Goal: Use online tool/utility: Utilize a website feature to perform a specific function

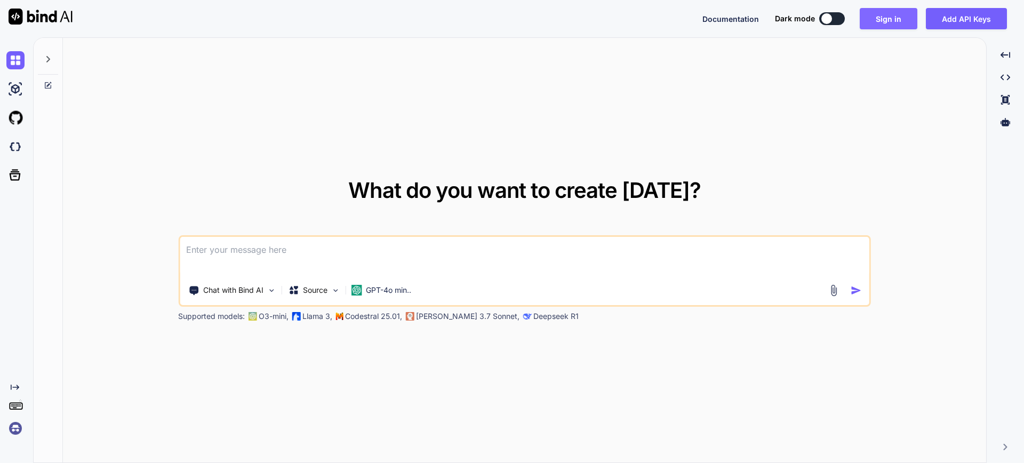
click at [887, 21] on button "Sign in" at bounding box center [889, 18] width 58 height 21
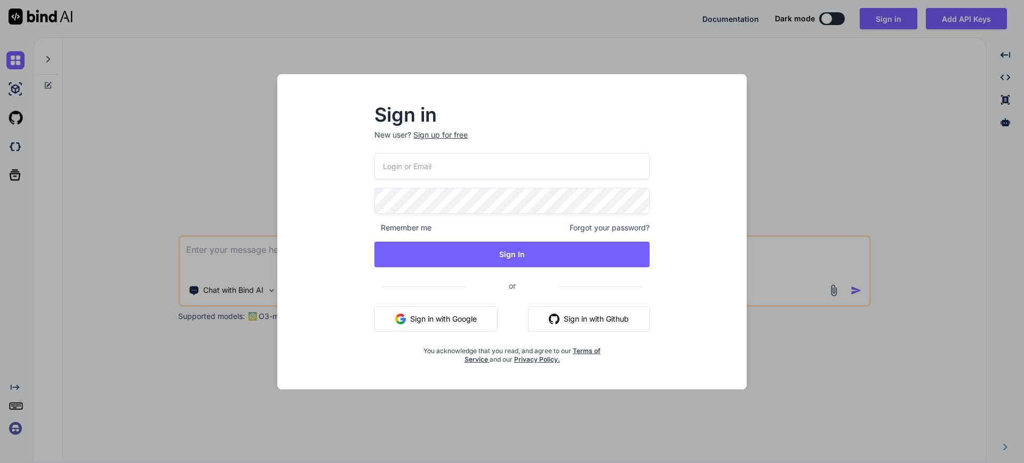
click at [456, 322] on button "Sign in with Google" at bounding box center [436, 319] width 123 height 26
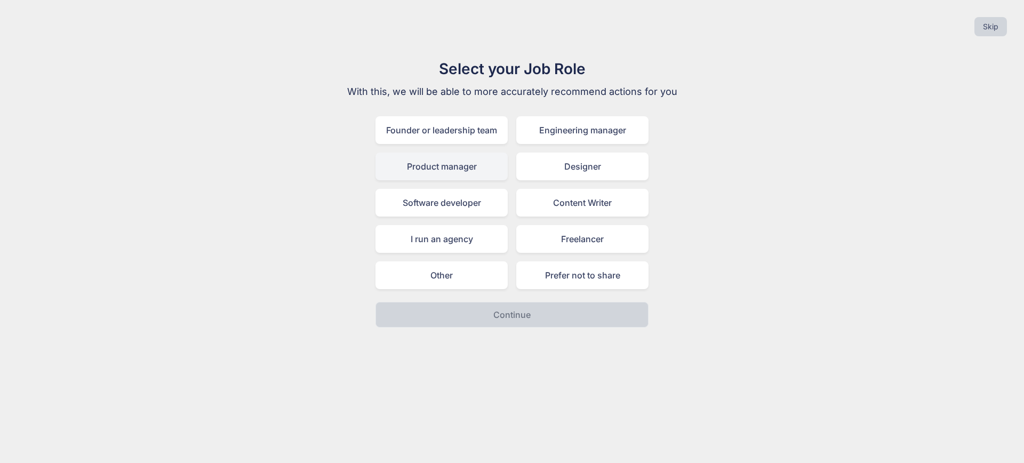
click at [471, 168] on div "Product manager" at bounding box center [442, 167] width 132 height 28
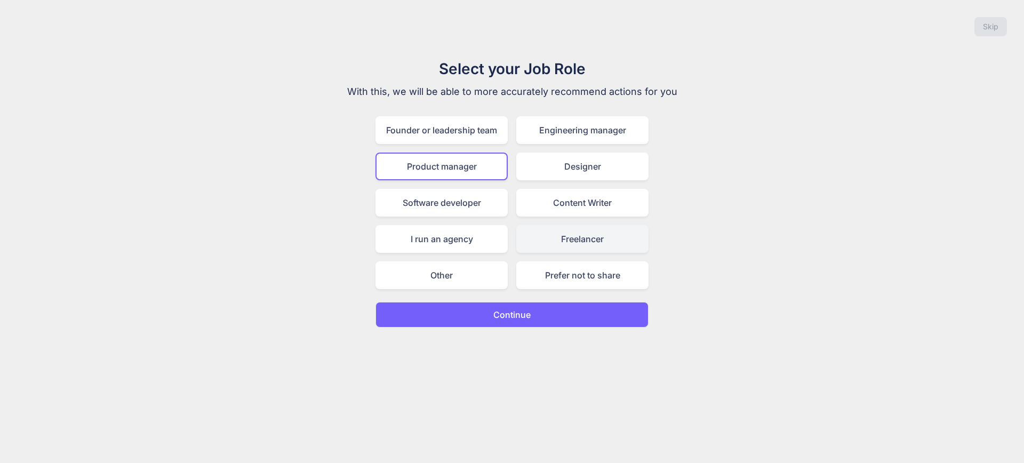
click at [566, 246] on div "Freelancer" at bounding box center [582, 239] width 132 height 28
click at [545, 322] on button "Continue" at bounding box center [512, 315] width 273 height 26
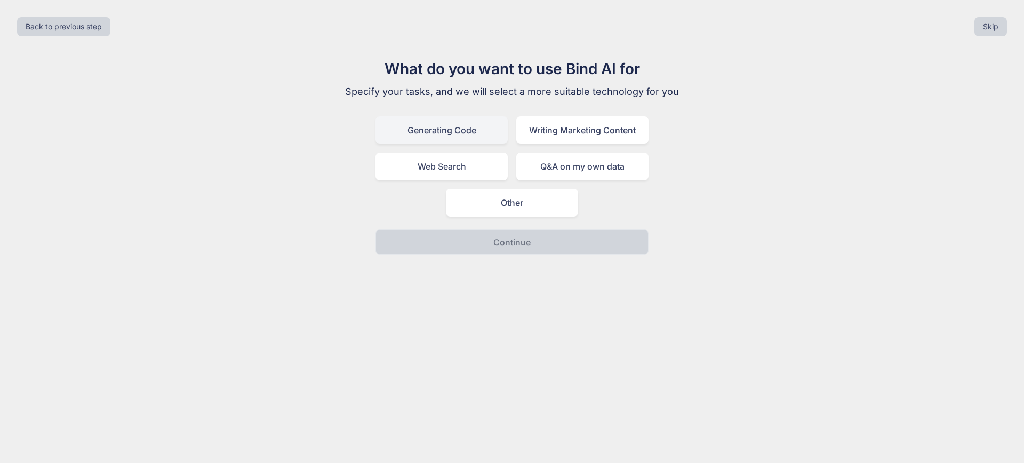
click at [472, 132] on div "Generating Code" at bounding box center [442, 130] width 132 height 28
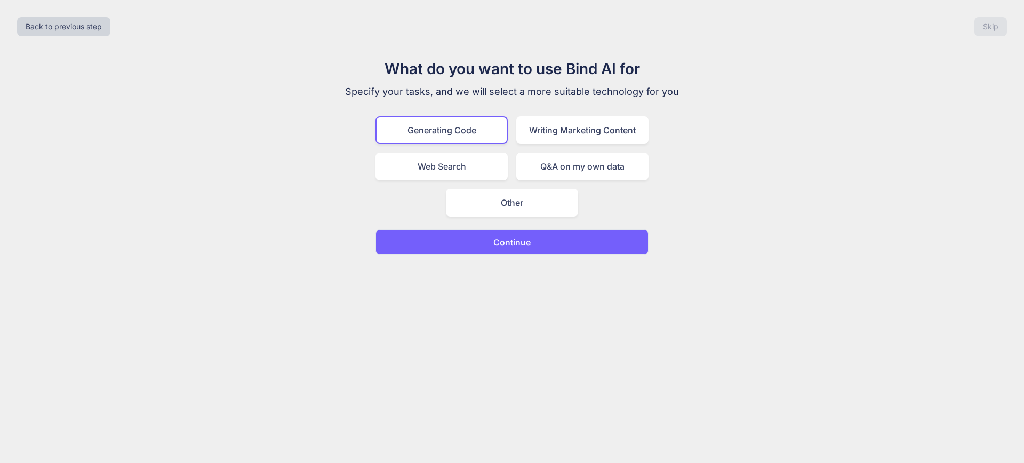
click at [540, 239] on button "Continue" at bounding box center [512, 242] width 273 height 26
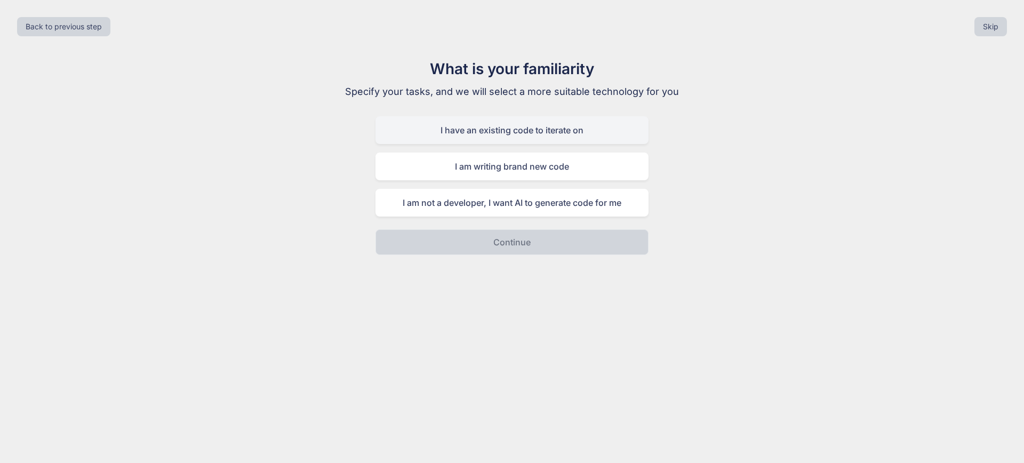
click at [516, 138] on div "I have an existing code to iterate on" at bounding box center [512, 130] width 273 height 28
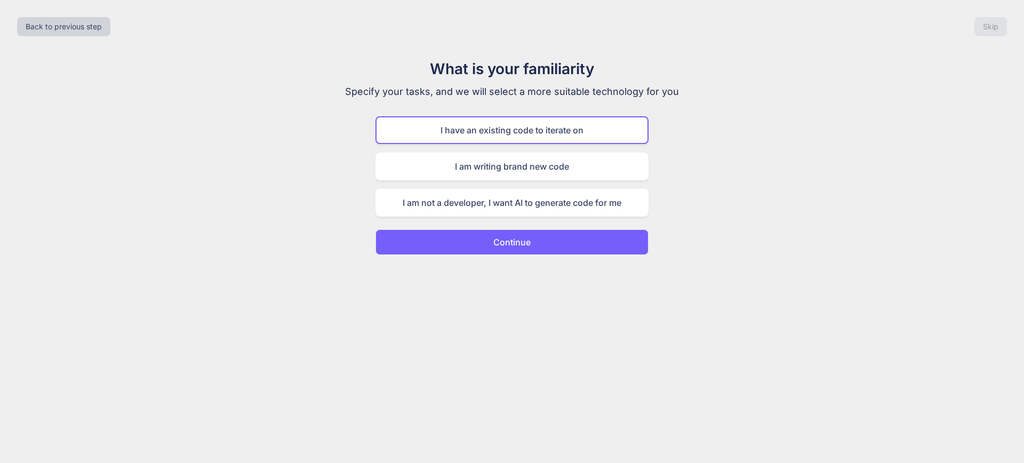
click at [537, 241] on button "Continue" at bounding box center [512, 242] width 273 height 26
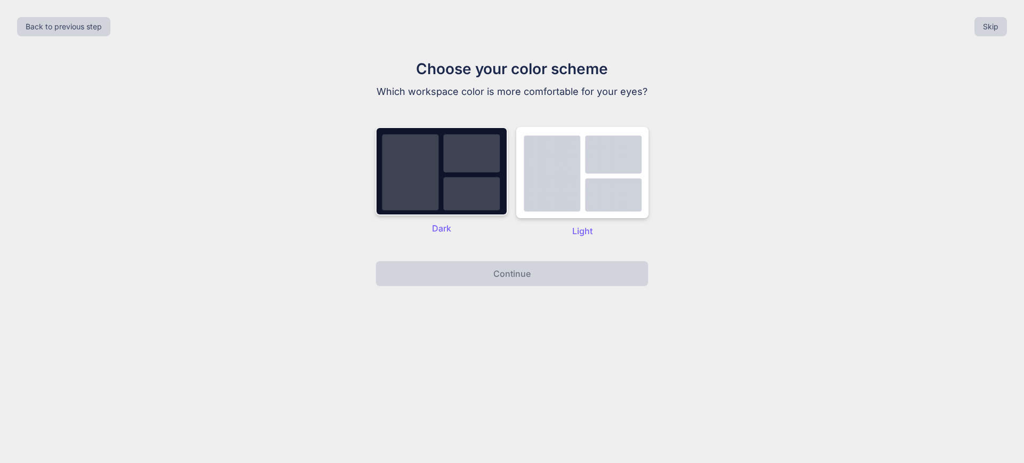
drag, startPoint x: 447, startPoint y: 159, endPoint x: 439, endPoint y: 208, distance: 49.8
click at [447, 160] on img at bounding box center [442, 171] width 132 height 89
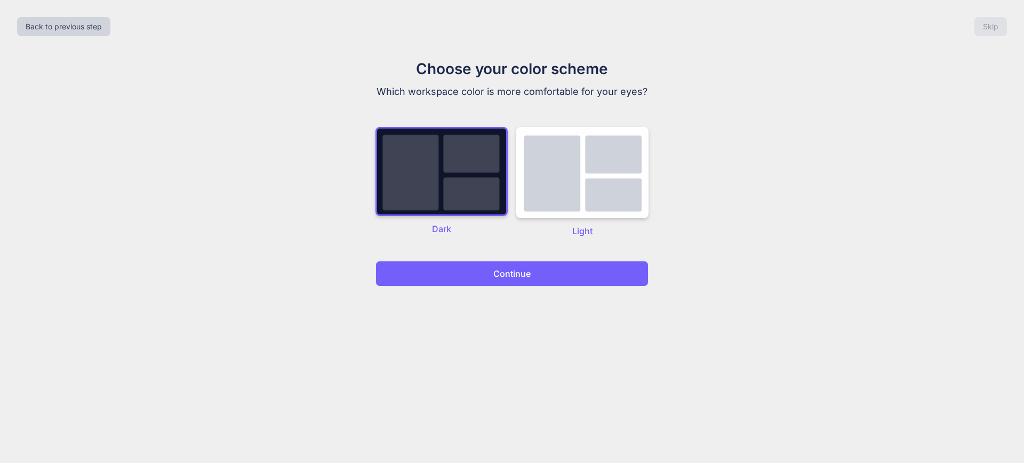
click at [521, 281] on button "Continue" at bounding box center [512, 274] width 273 height 26
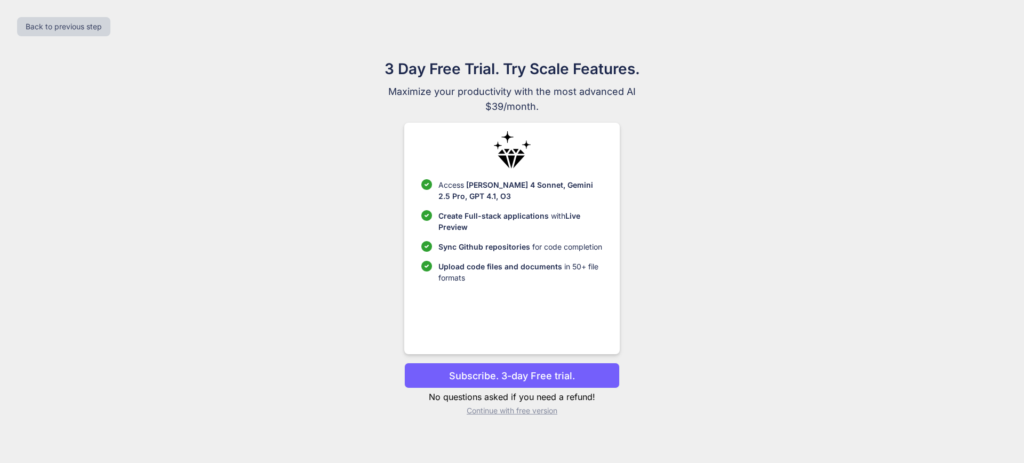
click at [532, 412] on p "Continue with free version" at bounding box center [511, 411] width 215 height 11
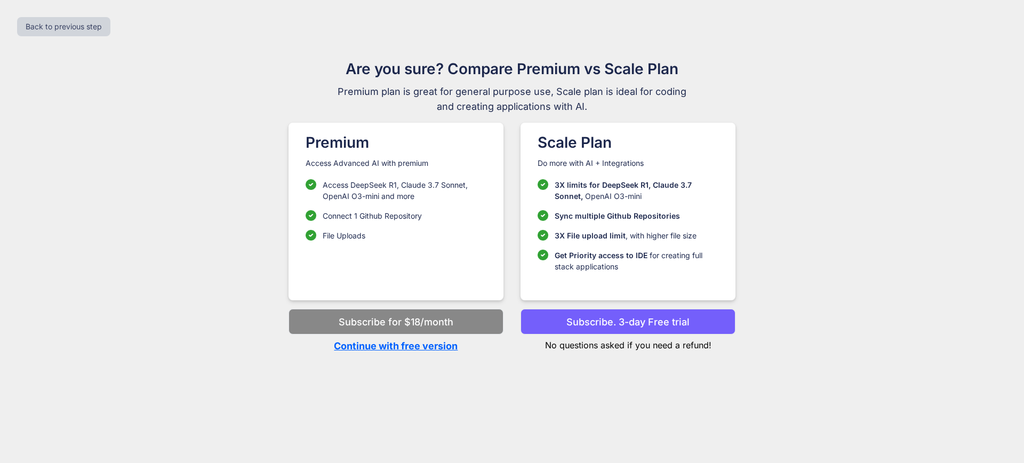
drag, startPoint x: 439, startPoint y: 340, endPoint x: 435, endPoint y: 346, distance: 6.2
click at [439, 340] on p "Continue with free version" at bounding box center [396, 346] width 215 height 14
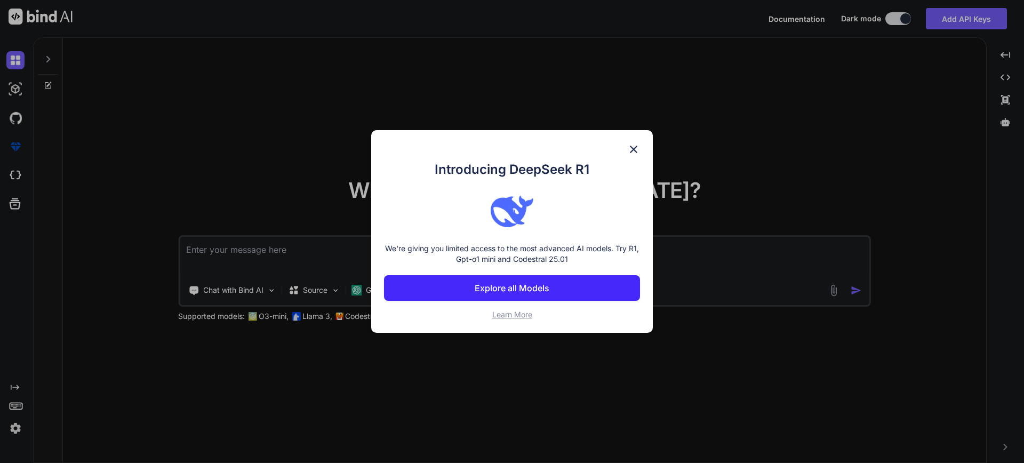
click at [637, 147] on img at bounding box center [633, 149] width 13 height 13
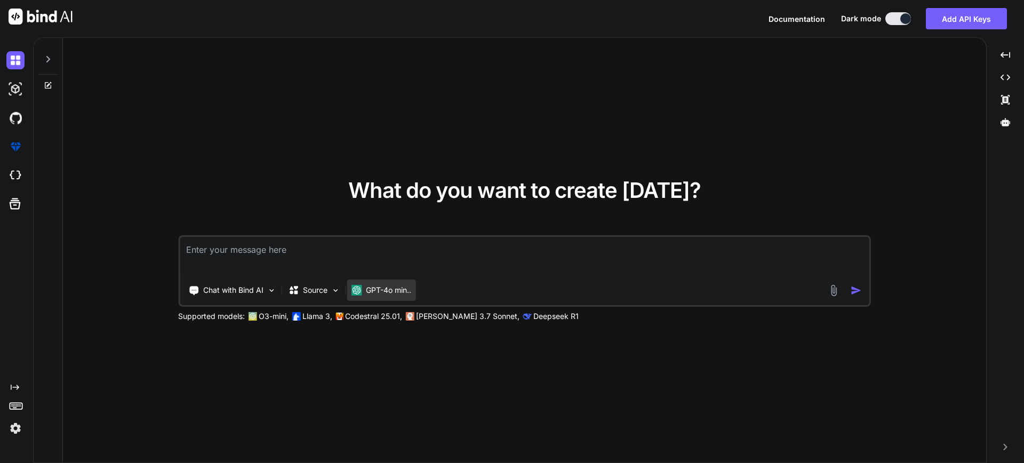
click at [395, 296] on div "GPT-4o min.." at bounding box center [381, 290] width 69 height 21
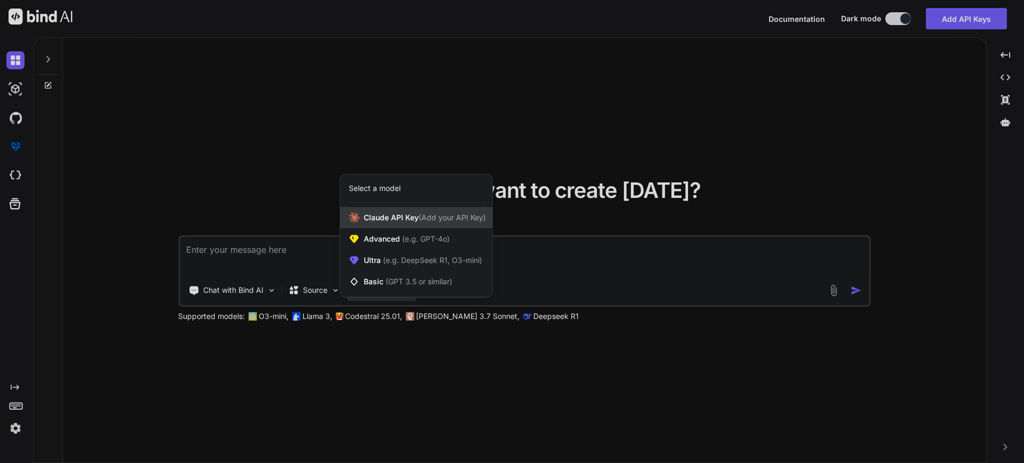
click at [416, 220] on span "[PERSON_NAME] Key (Add your API Key)" at bounding box center [425, 217] width 122 height 11
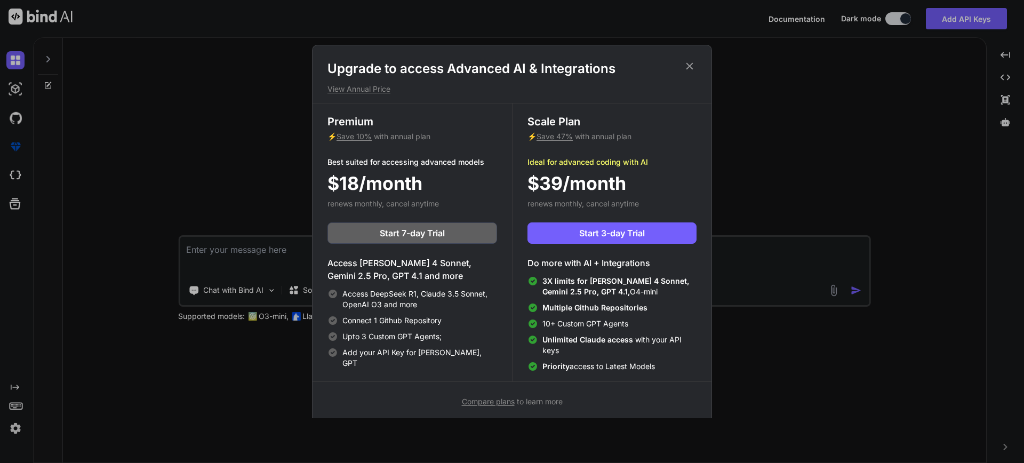
scroll to position [5, 0]
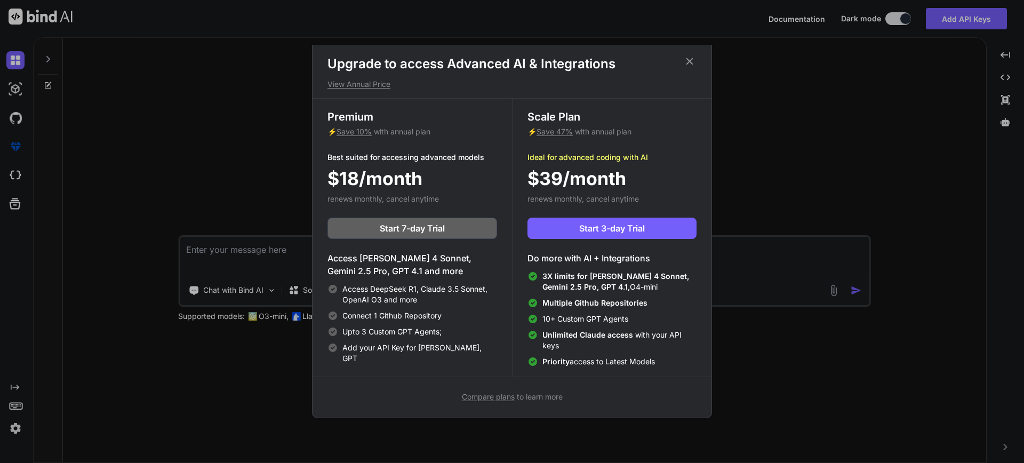
click at [694, 61] on icon at bounding box center [690, 61] width 12 height 12
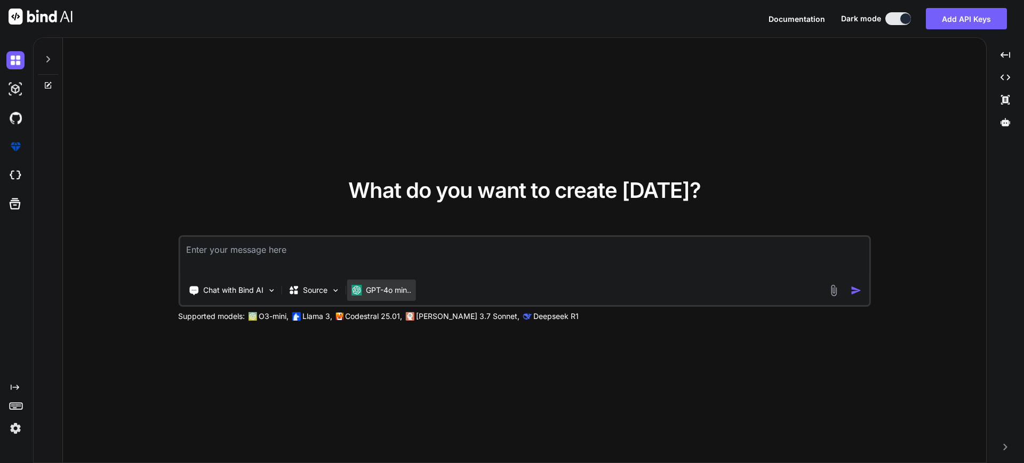
click at [377, 287] on p "GPT-4o min.." at bounding box center [388, 290] width 45 height 11
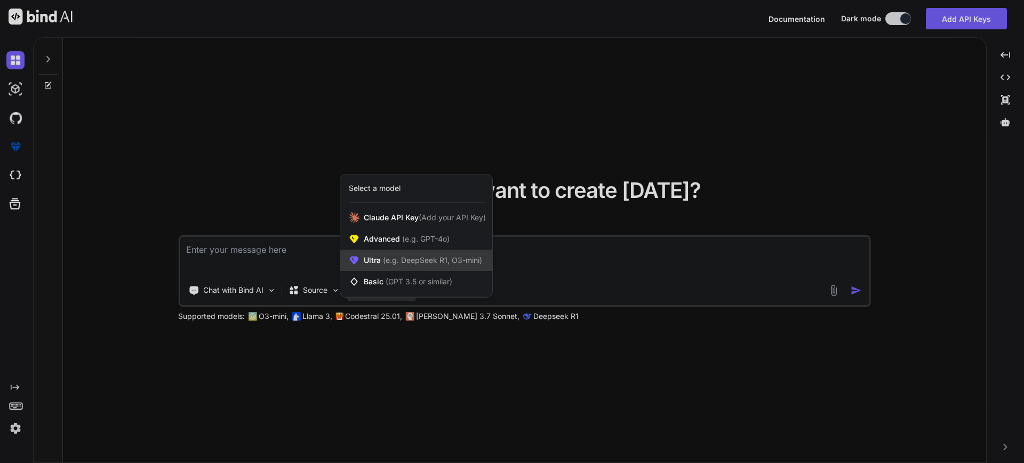
click at [391, 260] on span "(e.g. DeepSeek R1, O3-mini)" at bounding box center [431, 260] width 101 height 9
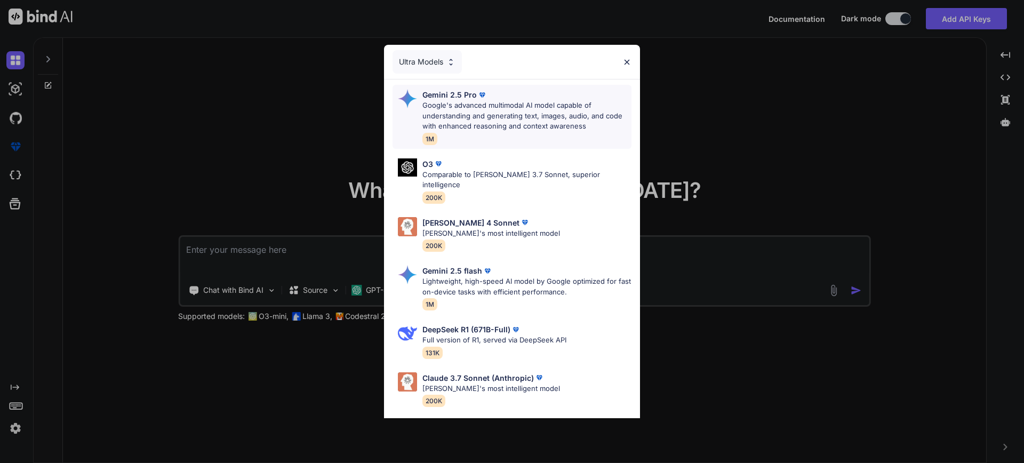
click at [452, 124] on p "Google's advanced multimodal AI model capable of understanding and generating t…" at bounding box center [527, 115] width 209 height 31
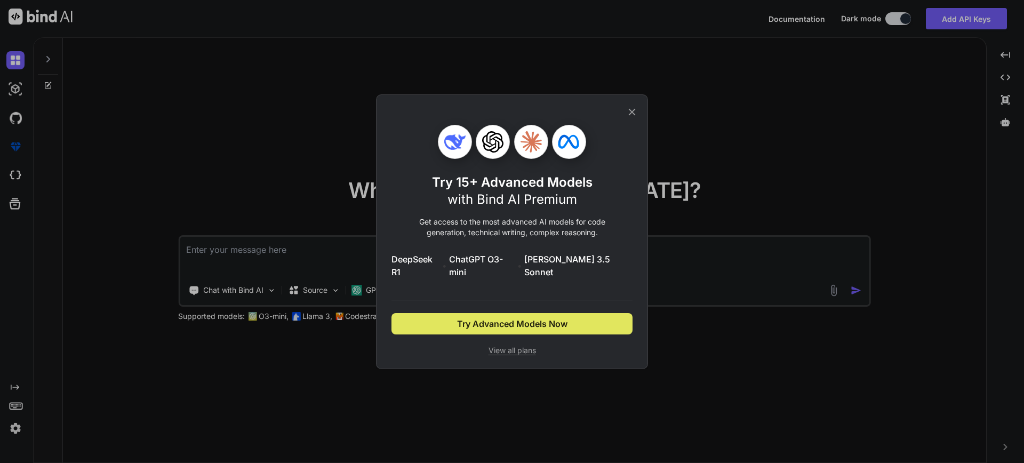
click at [507, 321] on span "Try Advanced Models Now" at bounding box center [512, 323] width 110 height 13
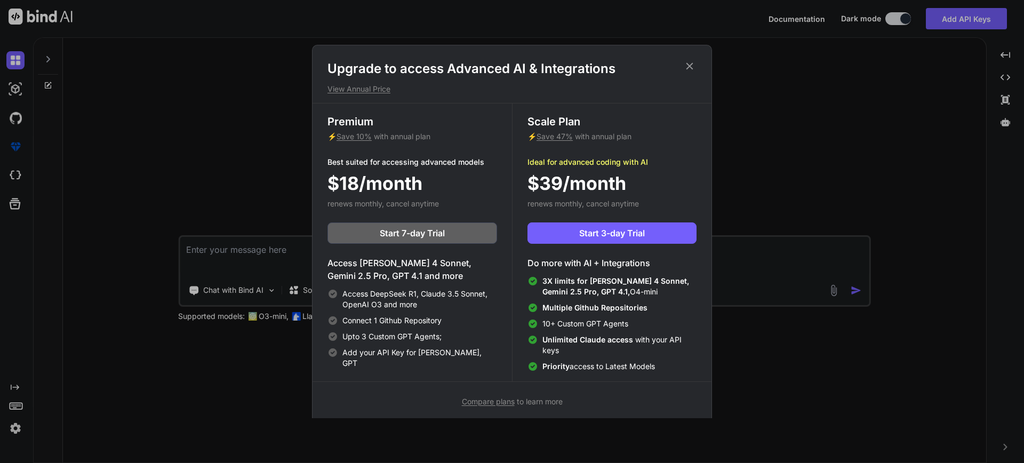
click at [692, 66] on icon at bounding box center [690, 66] width 12 height 12
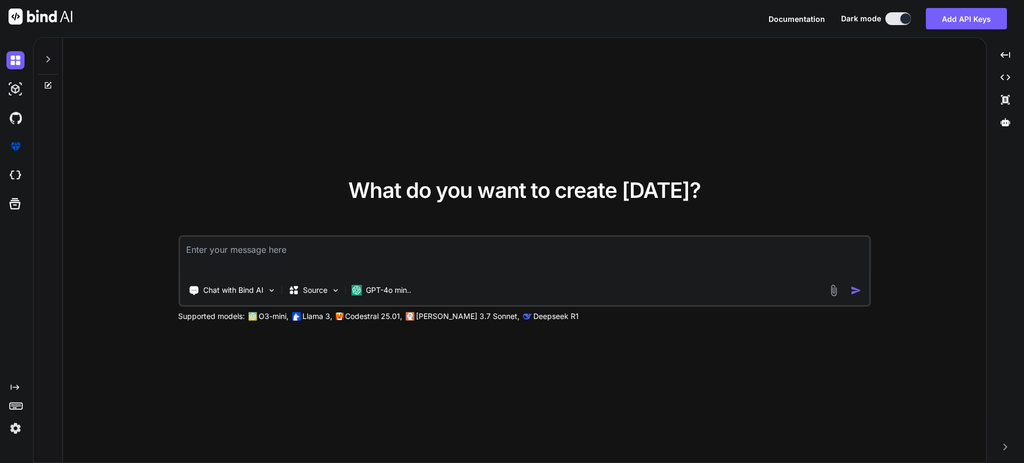
click at [231, 254] on textarea at bounding box center [525, 256] width 690 height 39
click at [347, 251] on textarea at bounding box center [525, 256] width 690 height 39
paste textarea "Loremips, do si ame c adipi el se doei tempor incidid, utlab etdo mag aliquaeni…"
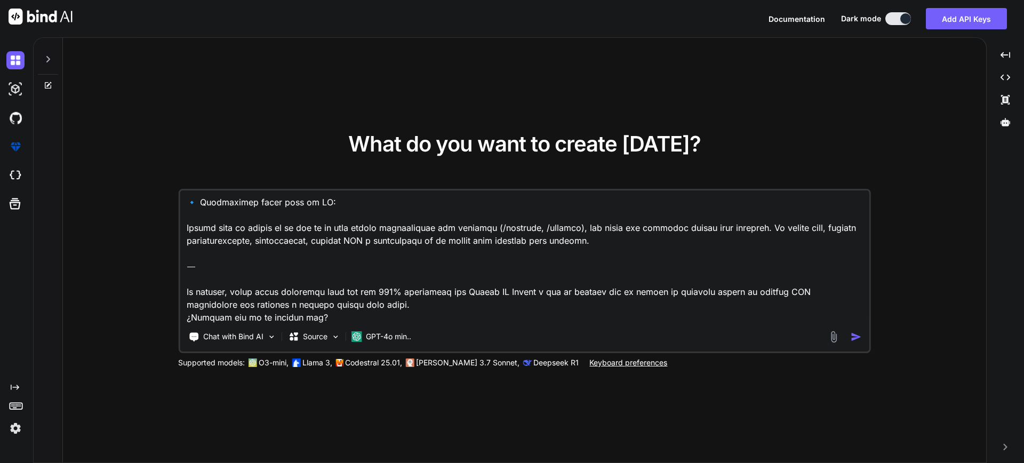
scroll to position [1193, 0]
drag, startPoint x: 317, startPoint y: 318, endPoint x: 166, endPoint y: 286, distance: 154.4
click at [166, 286] on div "What do you want to create [DATE]? Chat with Bind AI Source GPT-4o min.. Suppor…" at bounding box center [525, 251] width 924 height 426
drag, startPoint x: 251, startPoint y: 304, endPoint x: 240, endPoint y: 304, distance: 11.2
click at [251, 304] on textarea at bounding box center [525, 256] width 690 height 132
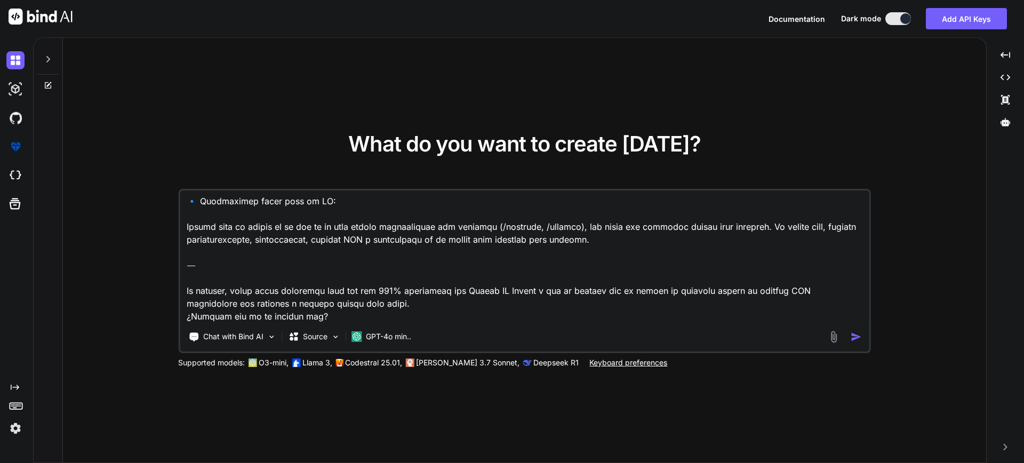
drag, startPoint x: 201, startPoint y: 290, endPoint x: 359, endPoint y: 307, distance: 158.9
click at [359, 307] on textarea at bounding box center [525, 256] width 690 height 132
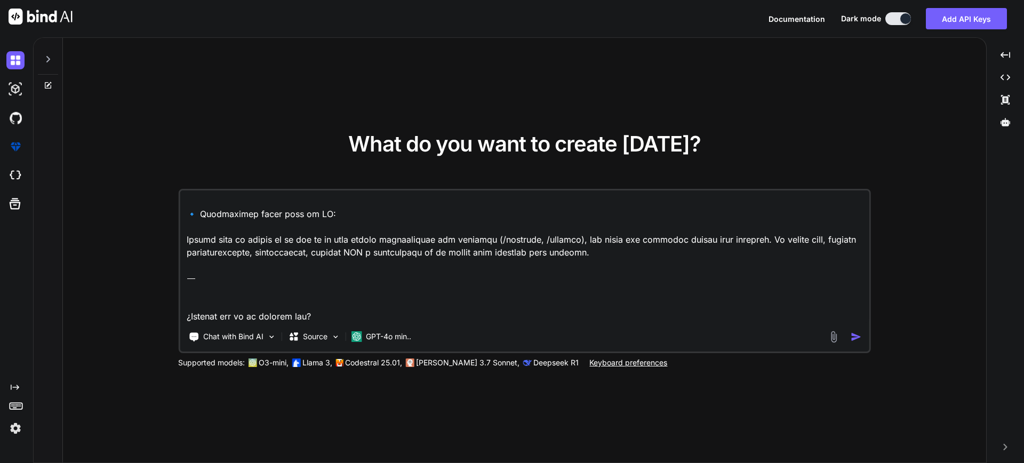
scroll to position [1180, 0]
drag, startPoint x: 313, startPoint y: 314, endPoint x: 167, endPoint y: 305, distance: 145.9
click at [167, 305] on div "What do you want to create [DATE]? Chat with Bind AI Source GPT-4o min.. Suppor…" at bounding box center [525, 251] width 924 height 426
drag, startPoint x: 317, startPoint y: 301, endPoint x: 322, endPoint y: 306, distance: 6.8
click at [317, 301] on textarea at bounding box center [525, 256] width 690 height 132
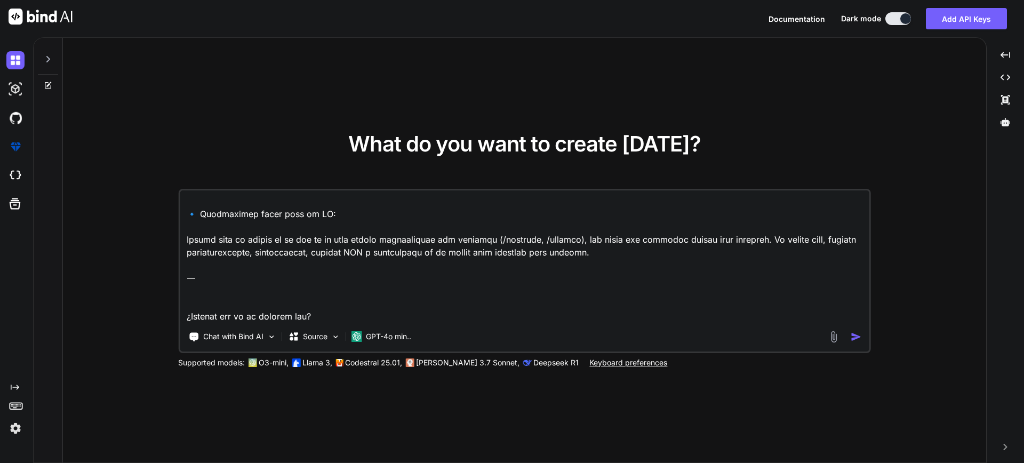
drag, startPoint x: 322, startPoint y: 312, endPoint x: 179, endPoint y: 313, distance: 143.5
click at [179, 313] on div "Chat with Bind AI Source GPT-4o min.." at bounding box center [524, 271] width 693 height 164
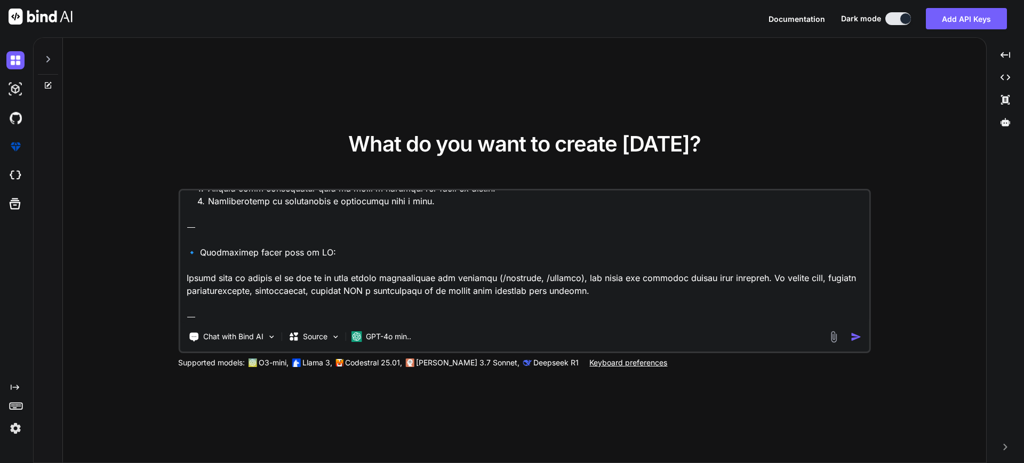
type textarea "Loremips, do si ame c adipi el se doei tempor incidid, utlab etdo mag aliquaeni…"
click at [850, 342] on div at bounding box center [847, 337] width 38 height 12
click at [854, 339] on img "button" at bounding box center [856, 336] width 11 height 11
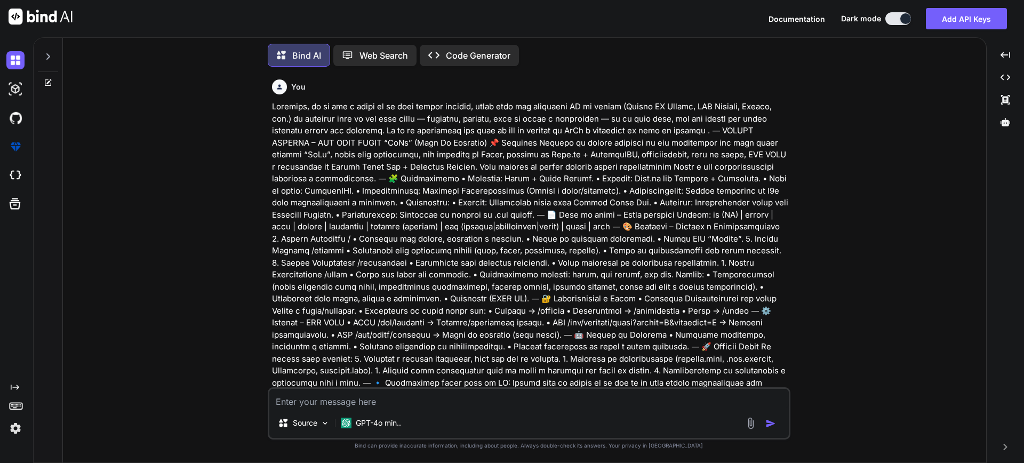
scroll to position [1, 0]
click at [477, 57] on div "Created with Pixso. Code Generator" at bounding box center [469, 55] width 99 height 21
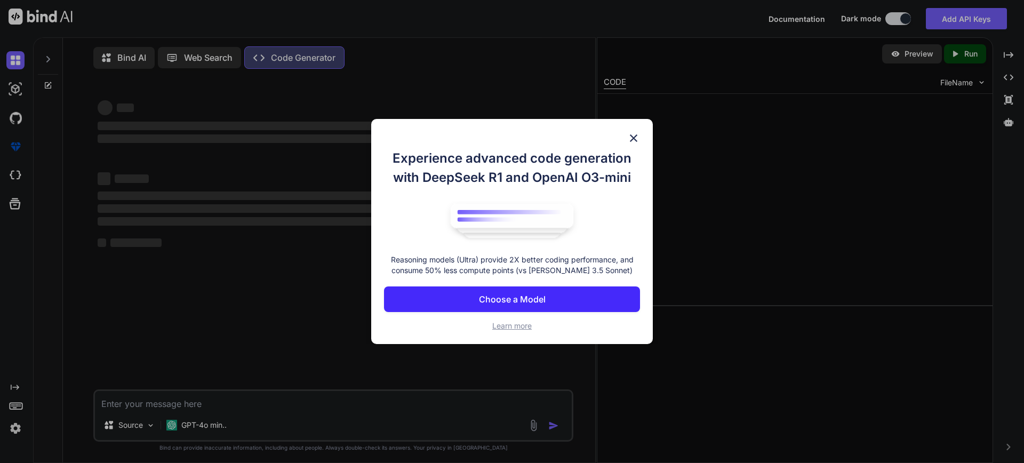
click at [479, 52] on div "Experience advanced code generation with DeepSeek R1 and OpenAI O3-mini Reasoni…" at bounding box center [512, 231] width 1024 height 463
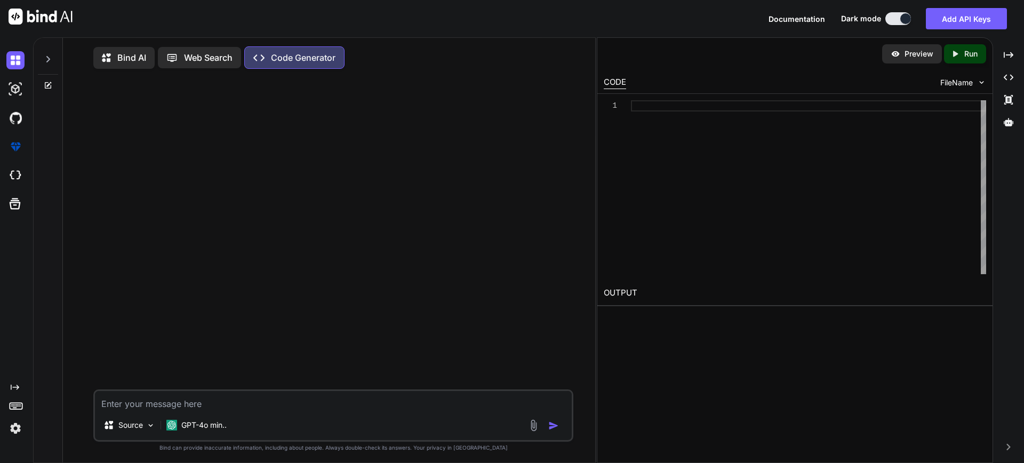
click at [129, 66] on div "Bind AI" at bounding box center [123, 58] width 61 height 22
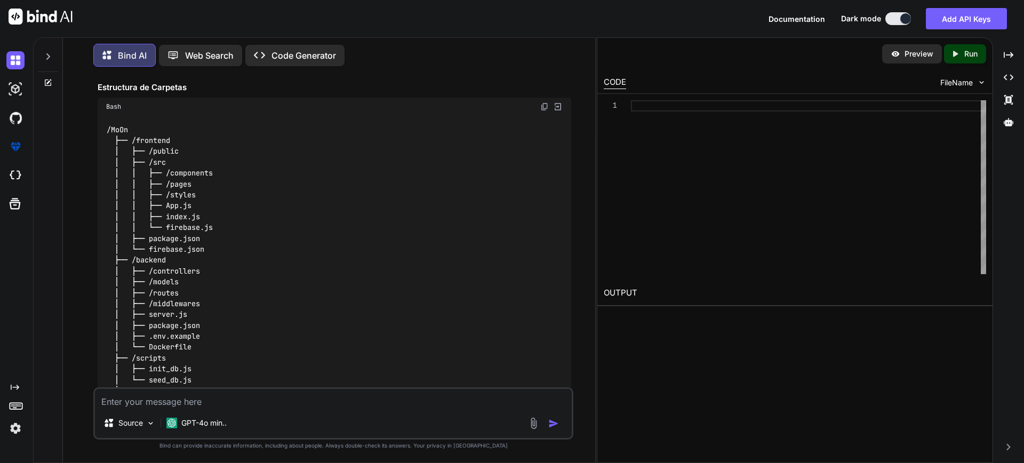
scroll to position [519, 0]
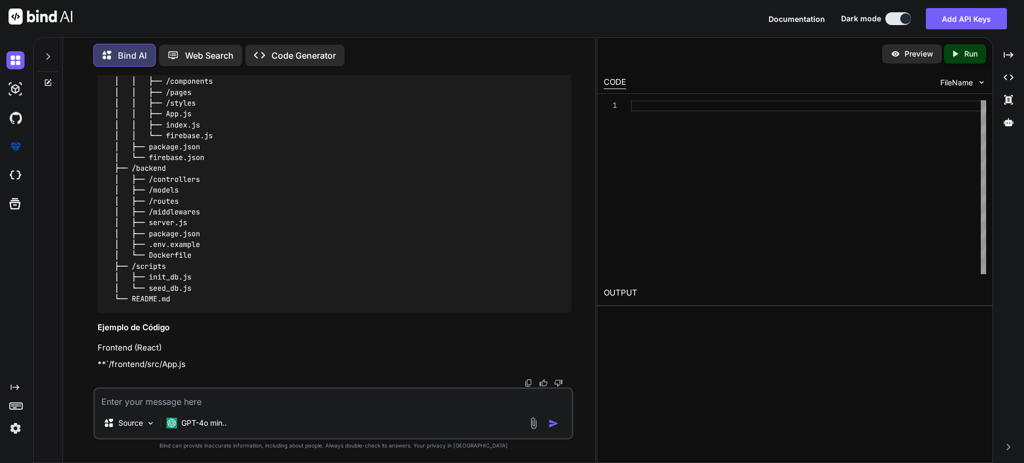
click at [552, 426] on img "button" at bounding box center [554, 423] width 11 height 11
click at [969, 46] on div "Created with Pixso. Run" at bounding box center [965, 53] width 42 height 19
click at [959, 54] on icon "Created with Pixso." at bounding box center [956, 54] width 10 height 10
click at [966, 59] on p "Run" at bounding box center [971, 54] width 13 height 11
click at [957, 54] on icon at bounding box center [955, 54] width 5 height 6
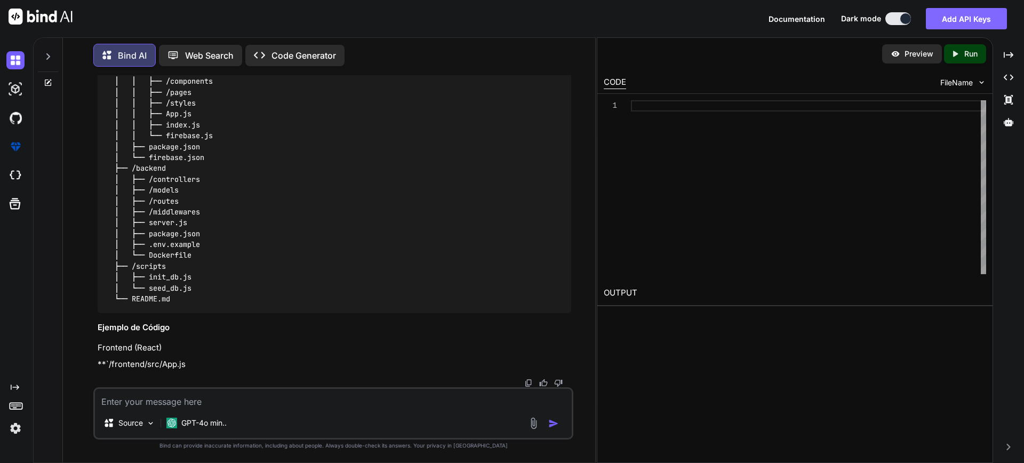
click at [963, 23] on button "Add API Keys" at bounding box center [966, 18] width 81 height 21
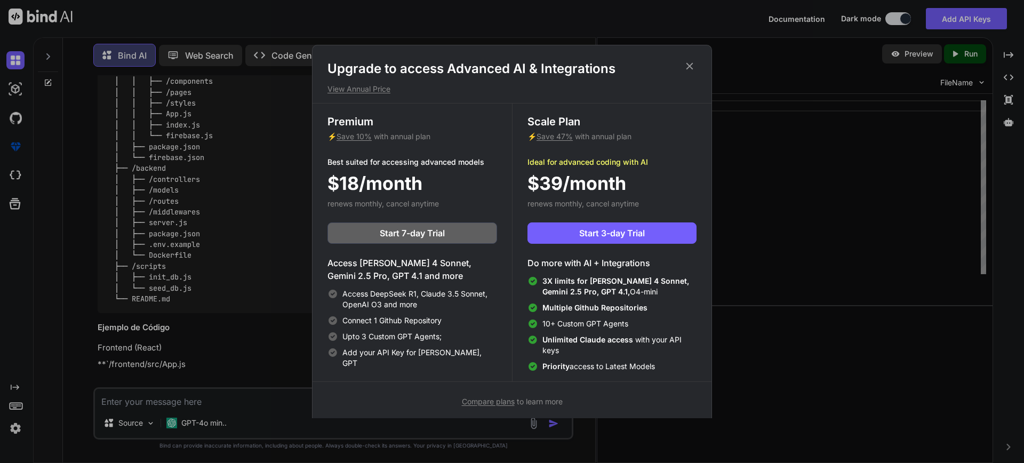
click at [957, 20] on div "Upgrade to access Advanced AI & Integrations View Annual Price Premium ⚡ Save 1…" at bounding box center [512, 231] width 1024 height 463
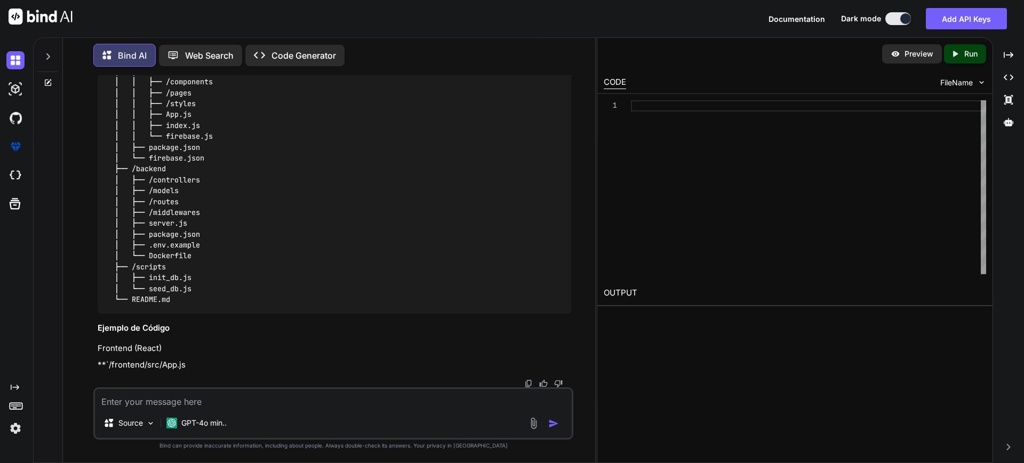
click at [217, 53] on p "Web Search" at bounding box center [209, 55] width 49 height 13
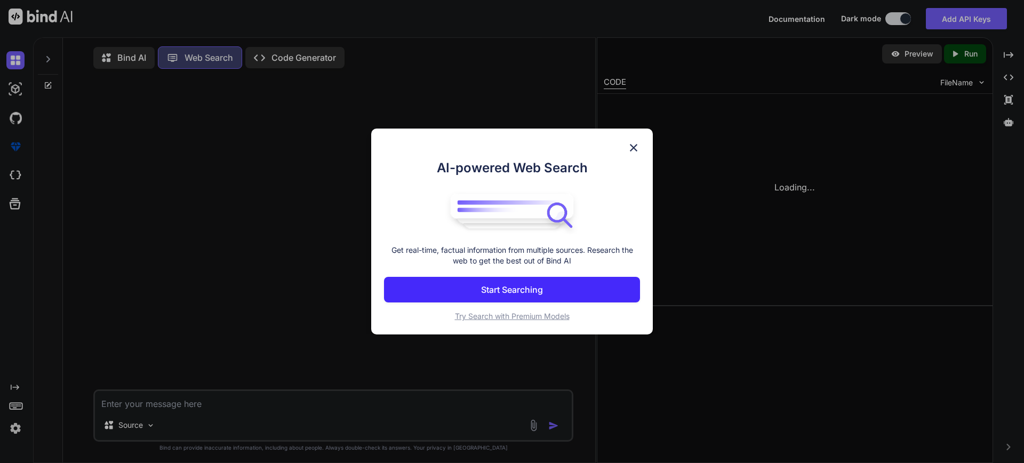
scroll to position [5, 0]
click at [634, 145] on img at bounding box center [633, 147] width 13 height 13
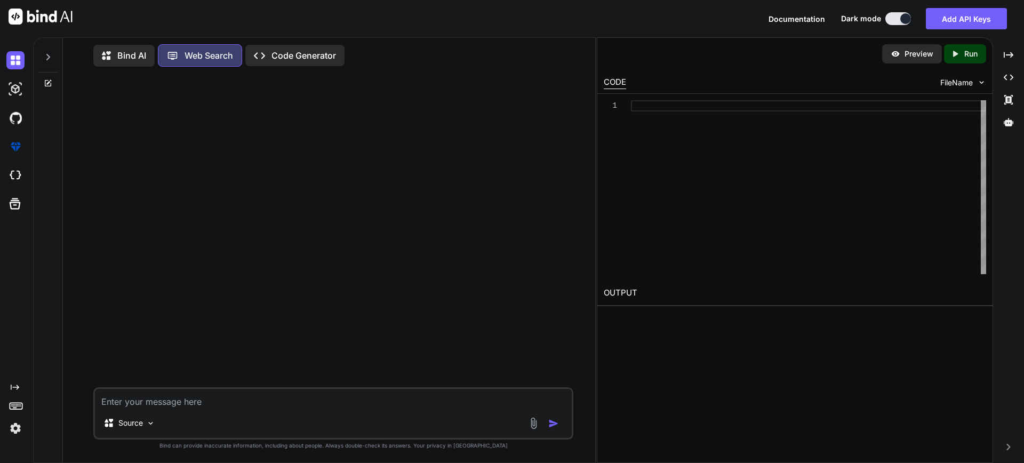
click at [288, 52] on p "Code Generator" at bounding box center [304, 55] width 65 height 13
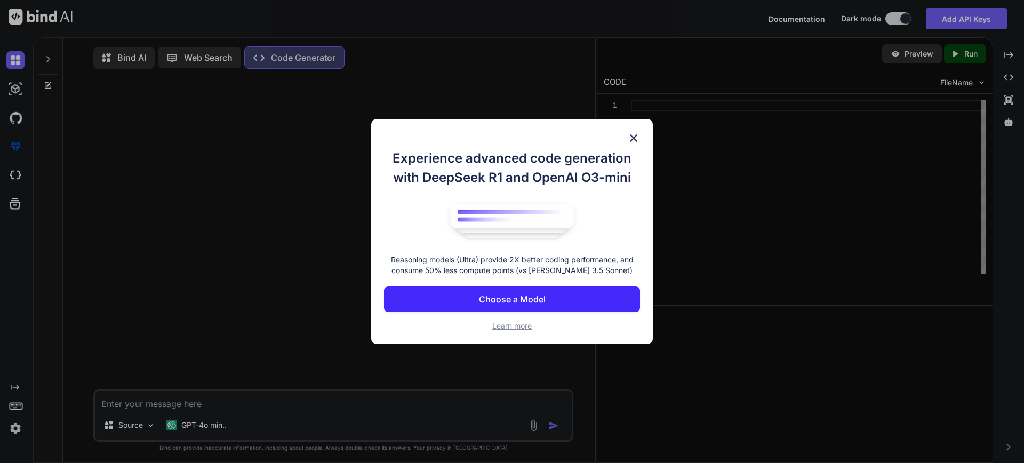
click at [504, 305] on p "Choose a Model" at bounding box center [512, 299] width 67 height 13
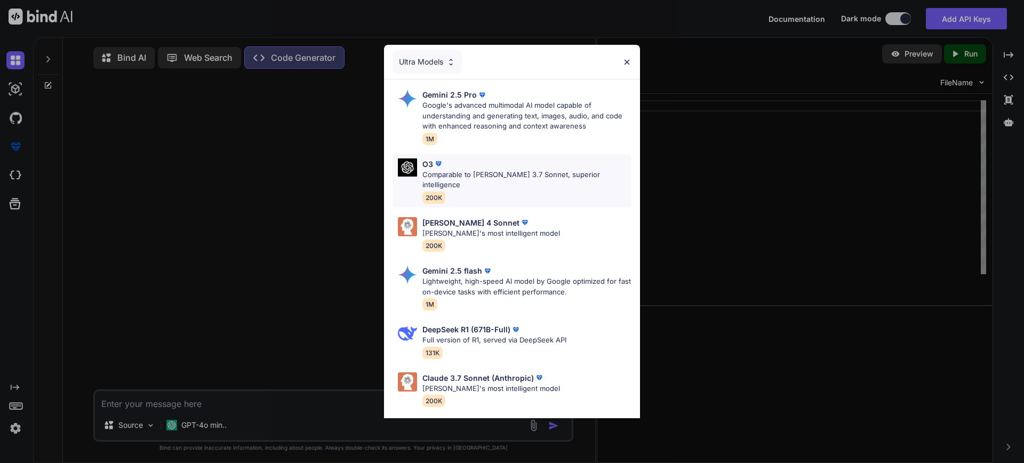
click at [554, 170] on p "Comparable to [PERSON_NAME] 3.7 Sonnet, superior intelligence" at bounding box center [527, 180] width 209 height 21
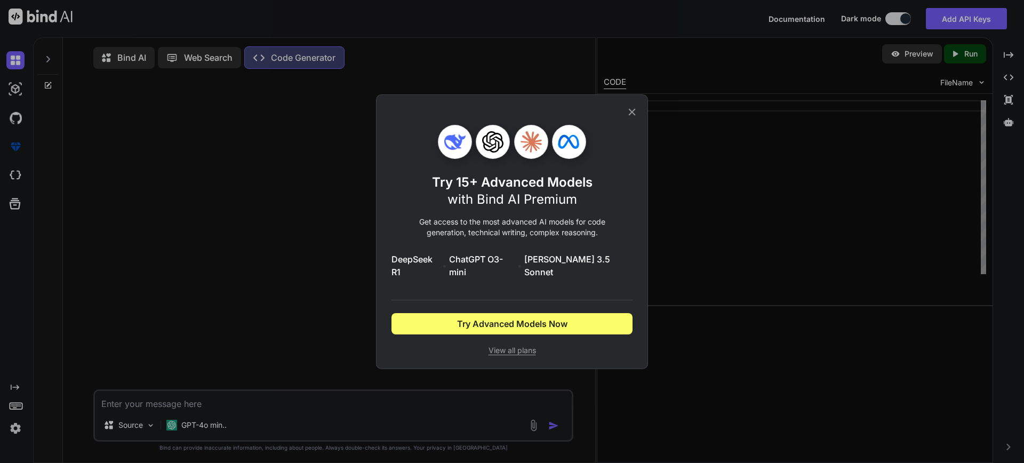
click at [638, 120] on div "Try 15+ Advanced Models with Bind AI Premium Get access to the most advanced AI…" at bounding box center [512, 231] width 272 height 275
click at [635, 118] on icon at bounding box center [632, 112] width 12 height 12
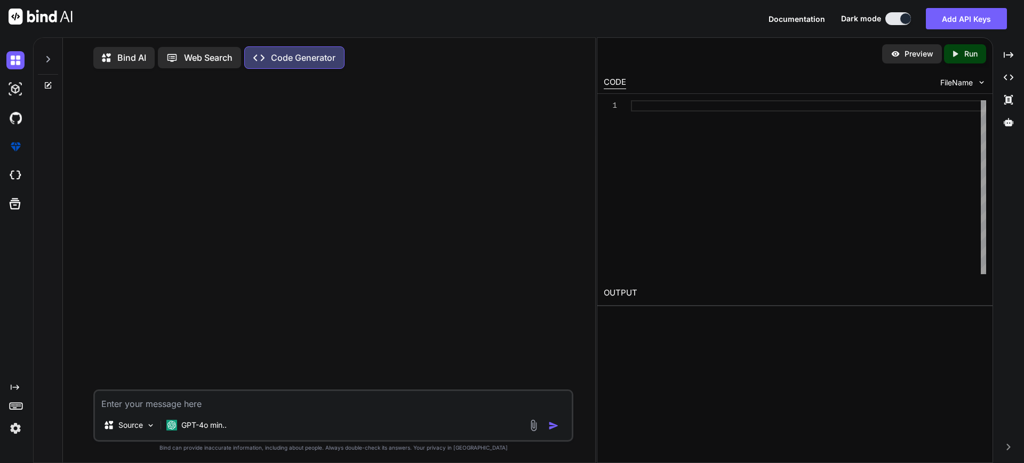
click at [144, 60] on p "Bind AI" at bounding box center [131, 57] width 29 height 13
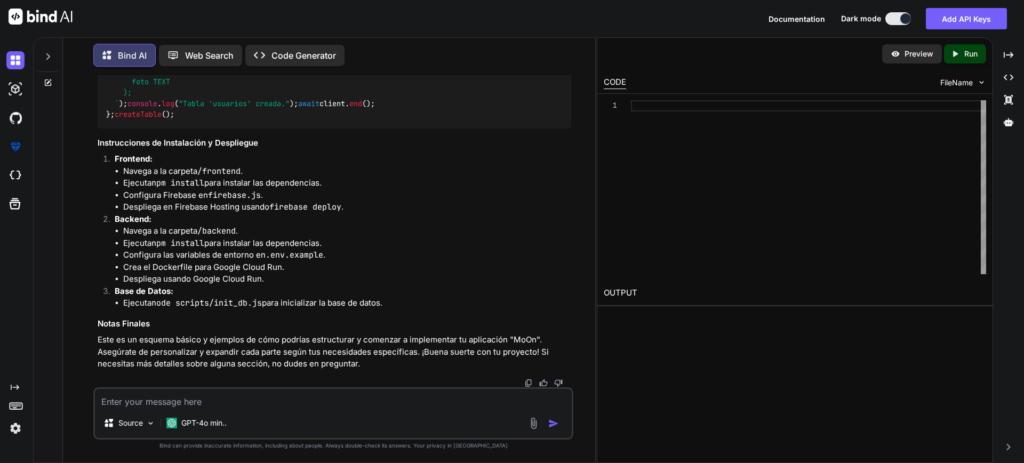
scroll to position [1989, 0]
click at [529, 384] on img at bounding box center [529, 383] width 9 height 9
click at [202, 402] on textarea at bounding box center [333, 398] width 477 height 19
paste textarea "¡Lore! Ips dolors am consec adi elitseddo e temporin utla et doloremagn "AlIq".…"
type textarea "¡Lore! Ips dolors am consec adi elitseddo e temporin utla et doloremagn "AlIq".…"
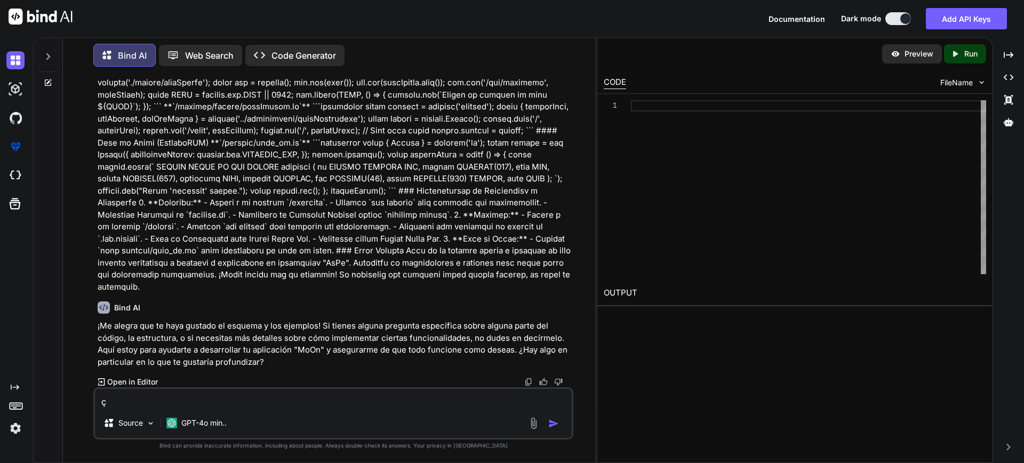
scroll to position [2530, 0]
type textarea "ç"
click at [138, 382] on p "Open in Editor" at bounding box center [132, 382] width 51 height 11
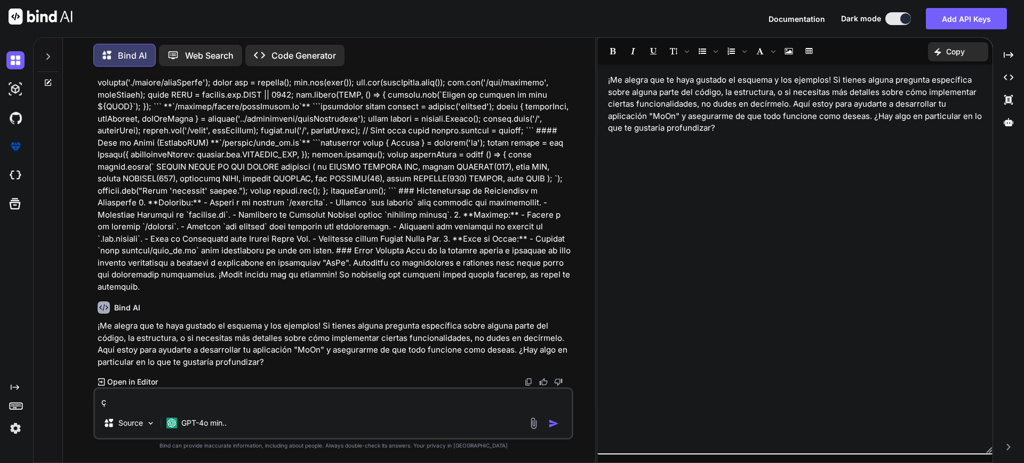
click at [54, 54] on div at bounding box center [48, 53] width 20 height 37
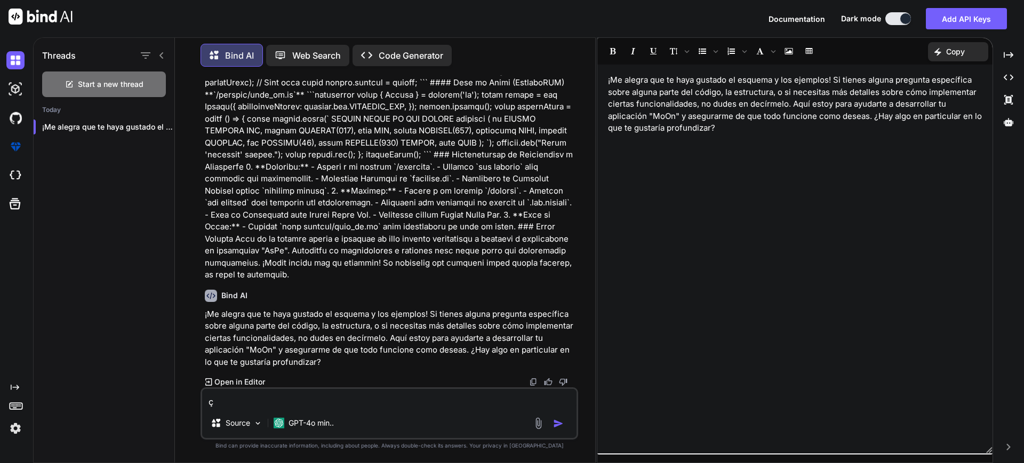
scroll to position [2664, 0]
click at [106, 85] on span "Start a new thread" at bounding box center [111, 84] width 66 height 11
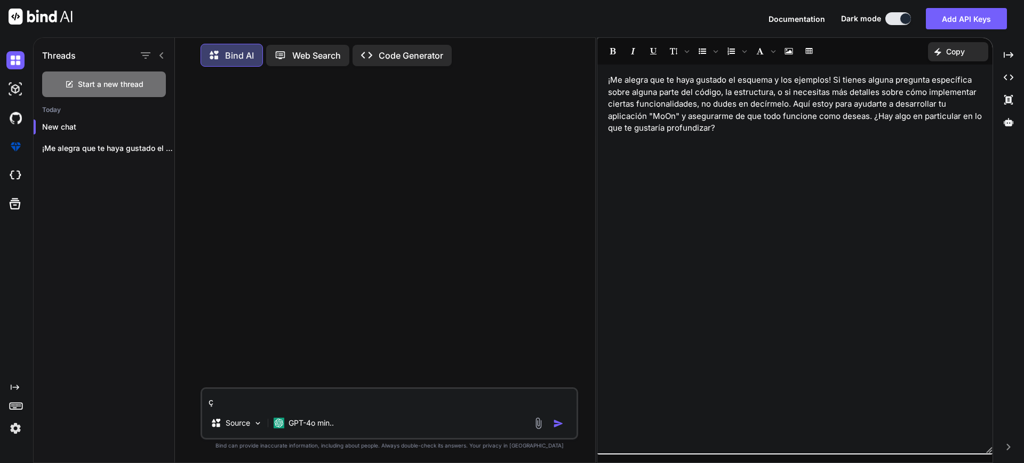
scroll to position [5, 0]
